Goal: Task Accomplishment & Management: Complete application form

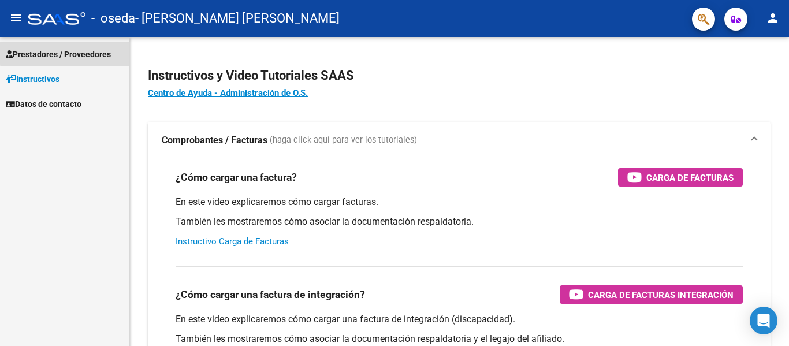
click at [90, 51] on span "Prestadores / Proveedores" at bounding box center [58, 54] width 105 height 13
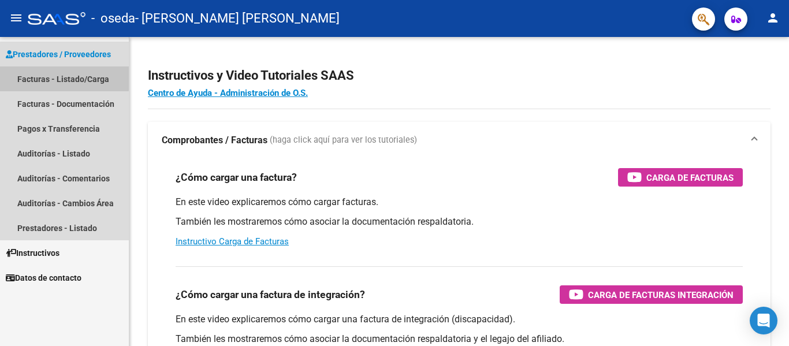
click at [59, 75] on link "Facturas - Listado/Carga" at bounding box center [64, 78] width 129 height 25
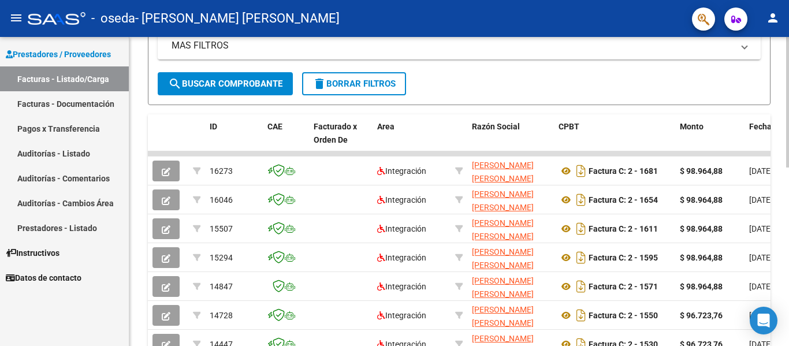
scroll to position [253, 0]
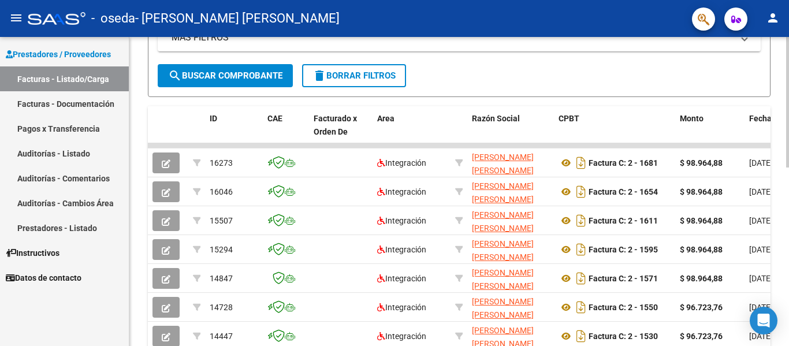
click at [788, 193] on div at bounding box center [787, 211] width 3 height 131
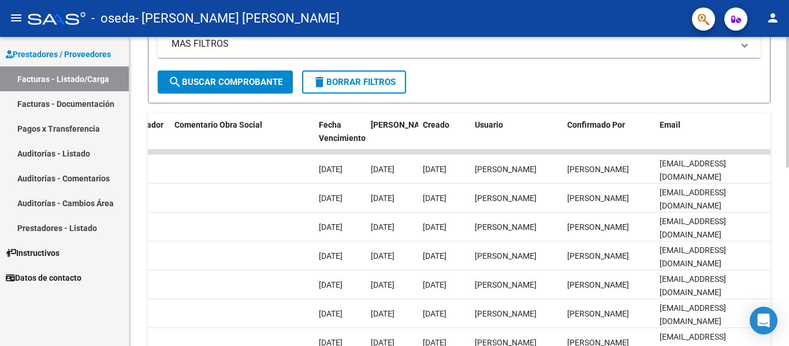
scroll to position [251, 0]
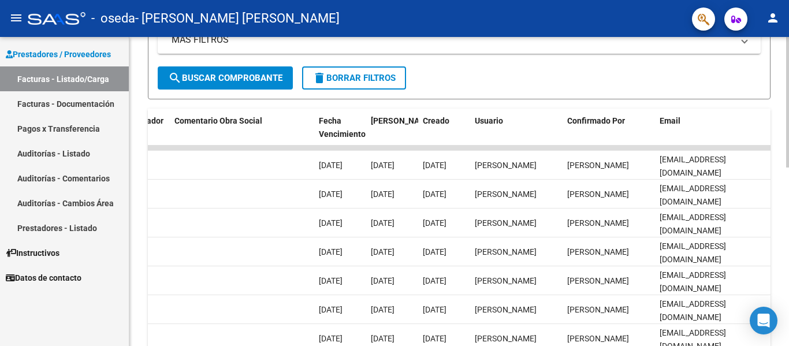
click at [788, 198] on div at bounding box center [787, 210] width 3 height 131
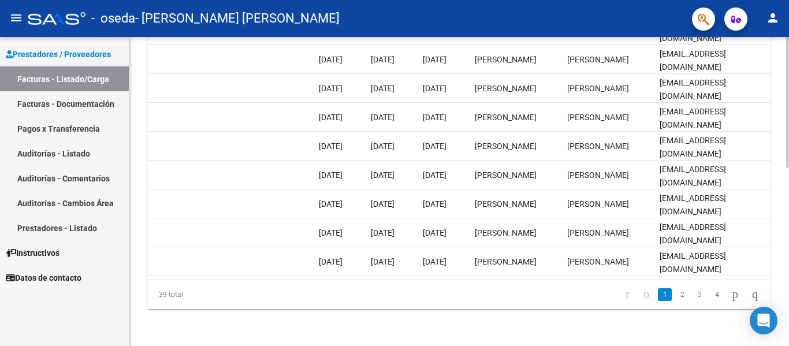
click at [788, 300] on div at bounding box center [787, 280] width 3 height 131
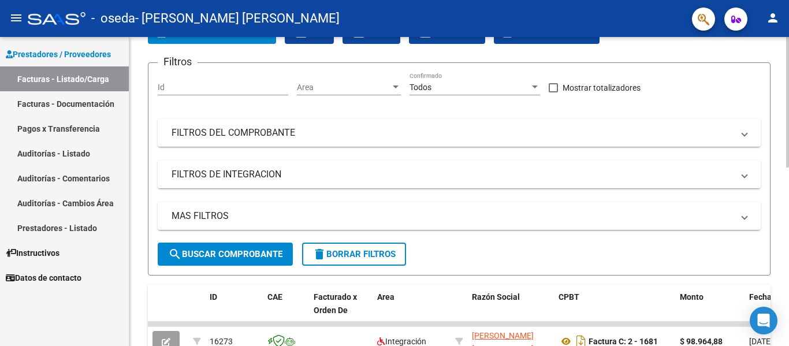
scroll to position [0, 0]
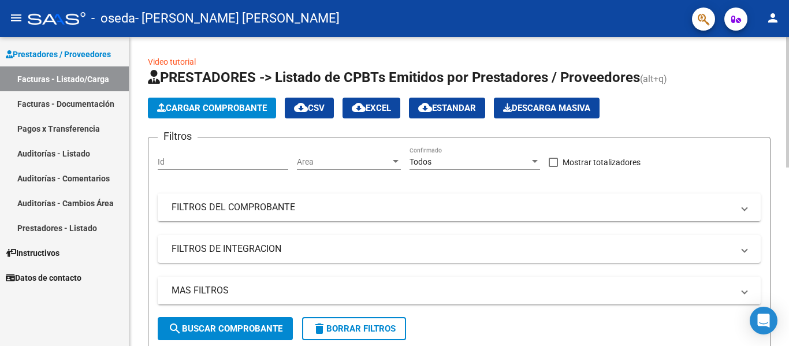
click at [788, 67] on div at bounding box center [787, 102] width 3 height 131
click at [221, 101] on button "Cargar Comprobante" at bounding box center [212, 108] width 128 height 21
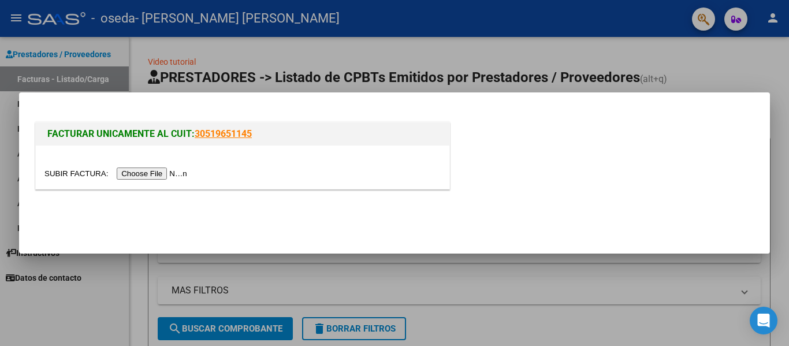
click at [173, 171] on input "file" at bounding box center [117, 174] width 146 height 12
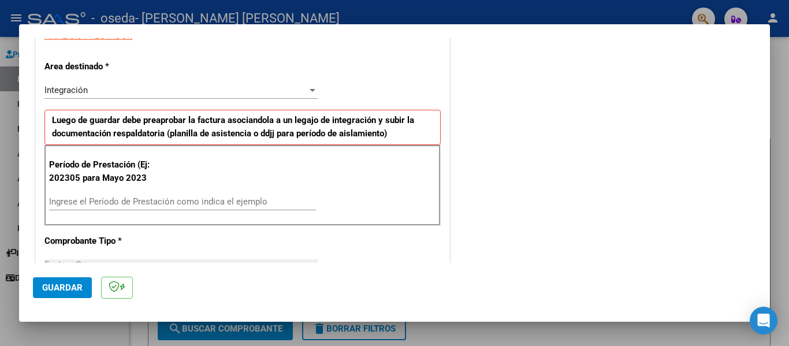
scroll to position [248, 0]
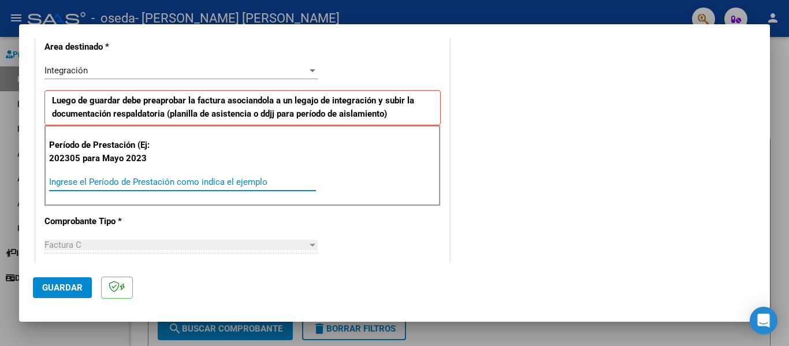
click at [131, 178] on input "Ingrese el Período de Prestación como indica el ejemplo" at bounding box center [182, 182] width 267 height 10
type input "202507"
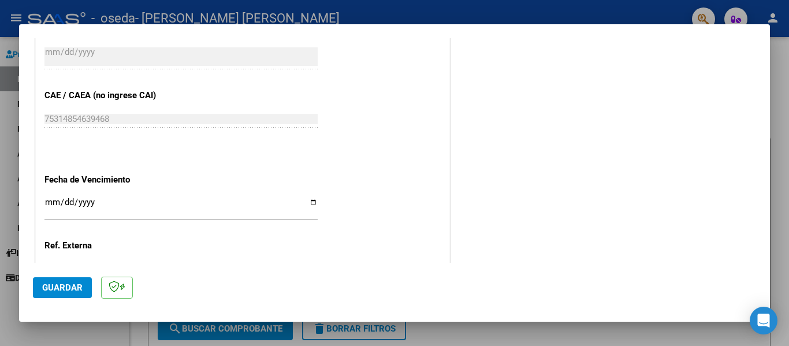
scroll to position [700, 0]
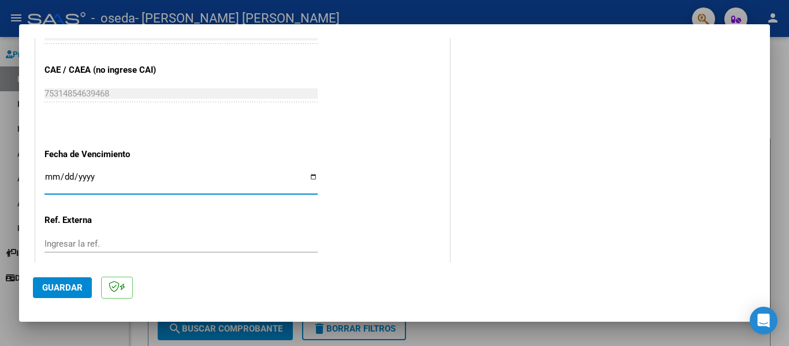
click at [51, 178] on input "Ingresar la fecha" at bounding box center [180, 181] width 273 height 18
type input "[DATE]"
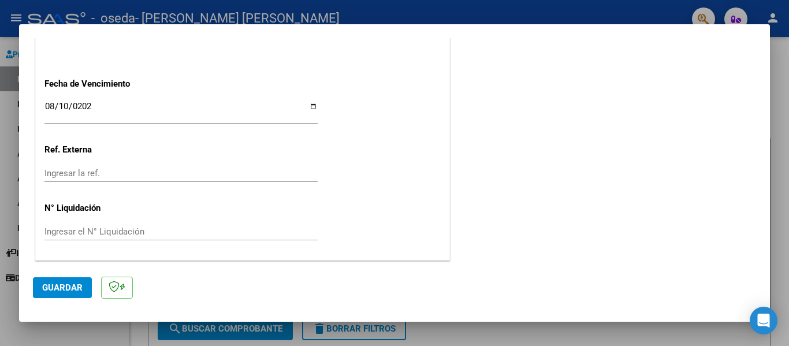
drag, startPoint x: 773, startPoint y: 231, endPoint x: 765, endPoint y: 191, distance: 41.1
click at [765, 191] on div "COMPROBANTE VER COMPROBANTE El comprobante fue leído exitosamente. DATOS DEL CO…" at bounding box center [394, 173] width 789 height 346
click at [63, 285] on span "Guardar" at bounding box center [62, 287] width 40 height 10
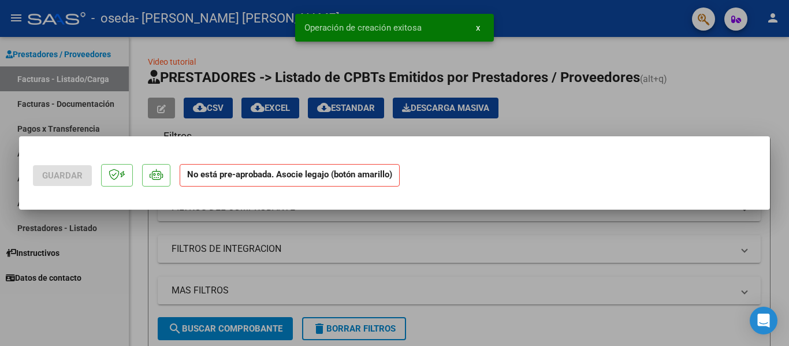
scroll to position [0, 0]
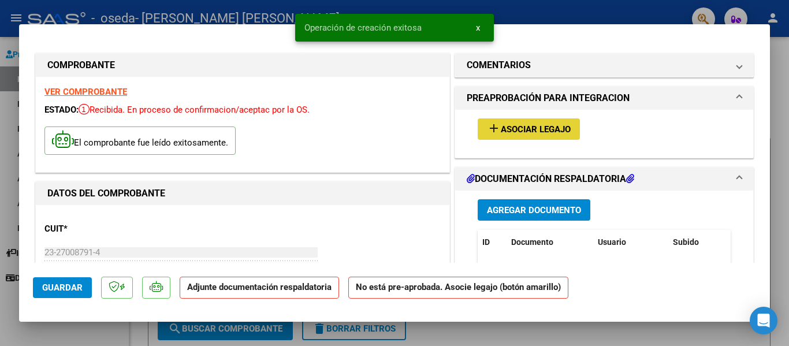
click at [531, 129] on span "Asociar Legajo" at bounding box center [536, 129] width 70 height 10
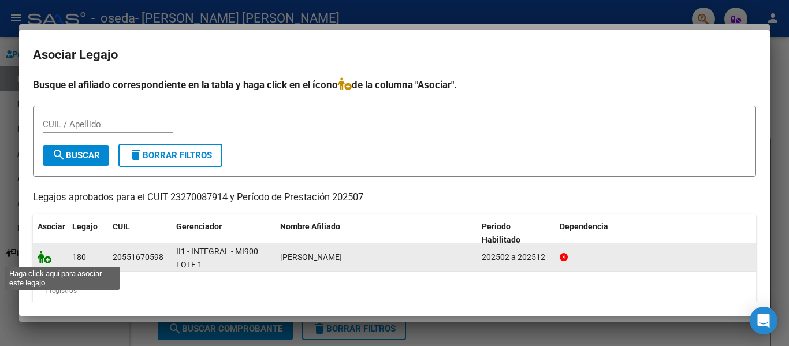
click at [45, 259] on icon at bounding box center [45, 257] width 14 height 13
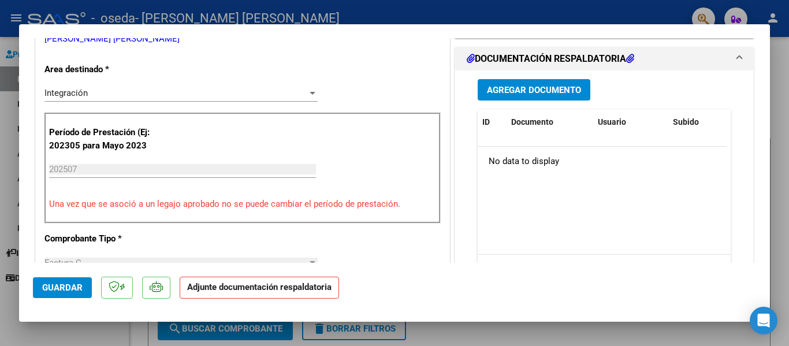
scroll to position [267, 0]
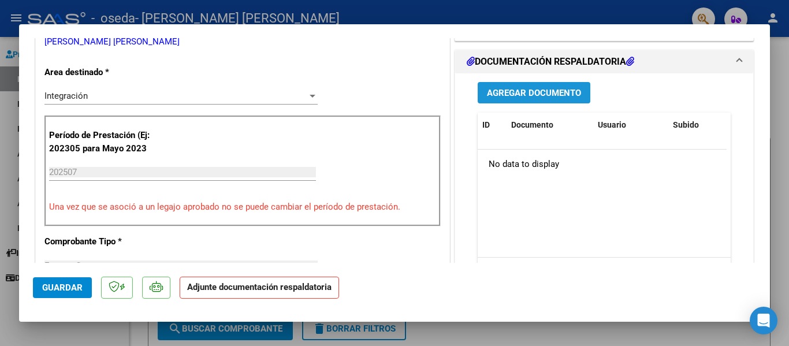
click at [542, 100] on button "Agregar Documento" at bounding box center [534, 92] width 113 height 21
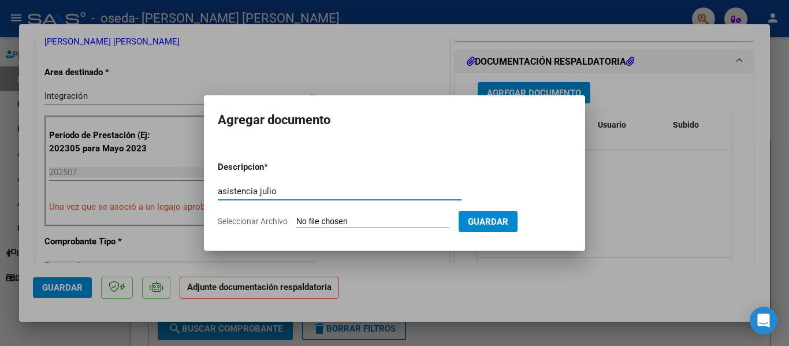
type input "asistencia julio"
click at [321, 224] on input "Seleccionar Archivo" at bounding box center [372, 222] width 153 height 11
click at [326, 221] on input "Seleccionar Archivo" at bounding box center [372, 222] width 153 height 11
type input "C:\fakepath\[PERSON_NAME].pdf"
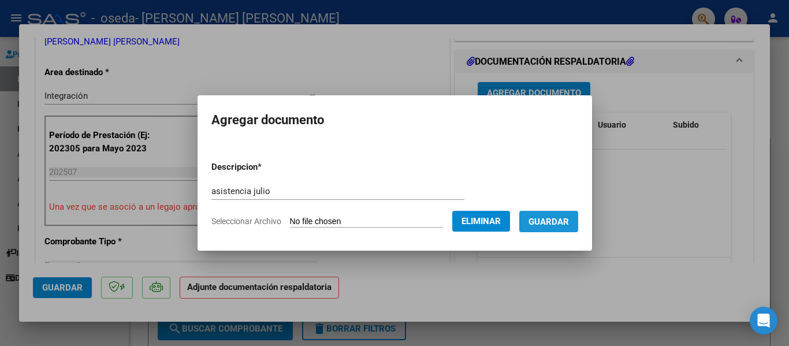
click at [569, 217] on span "Guardar" at bounding box center [549, 222] width 40 height 10
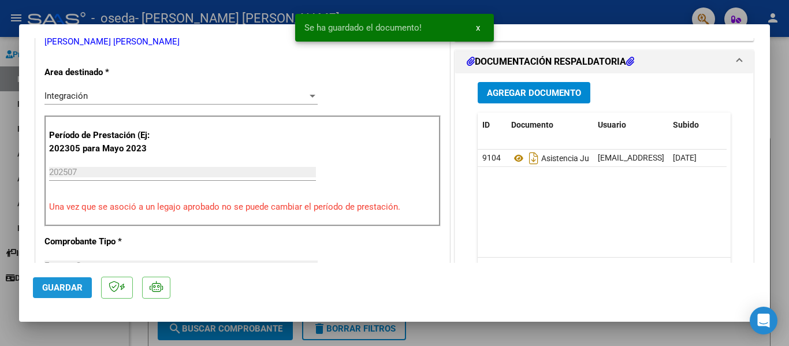
click at [77, 290] on span "Guardar" at bounding box center [62, 287] width 40 height 10
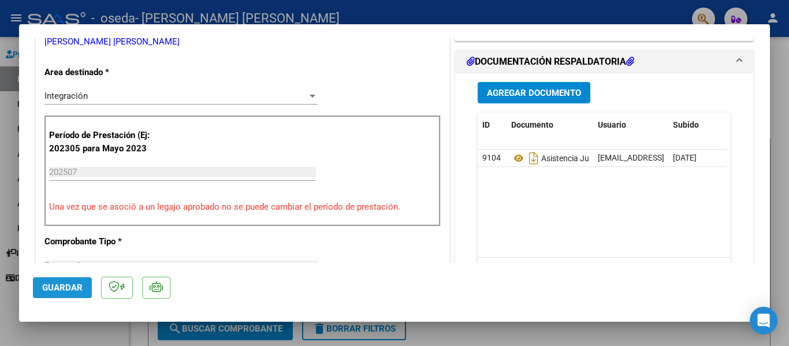
click at [71, 292] on span "Guardar" at bounding box center [62, 287] width 40 height 10
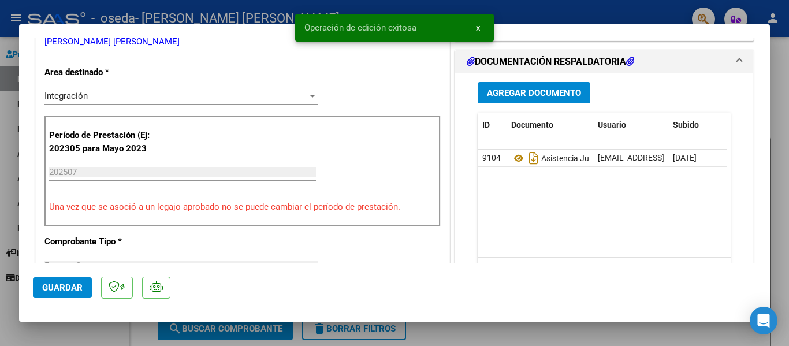
click at [771, 163] on div at bounding box center [394, 173] width 789 height 346
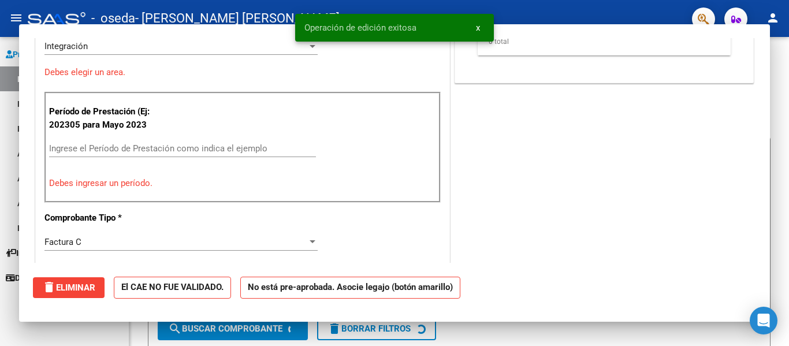
scroll to position [0, 0]
